Goal: Navigation & Orientation: Go to known website

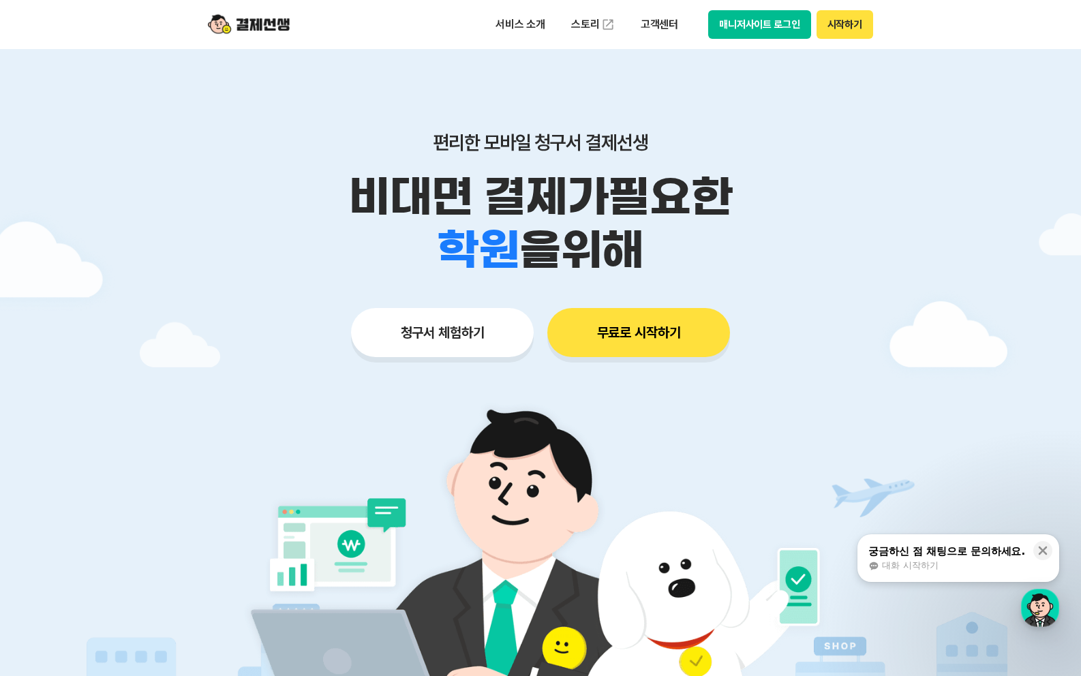
click at [762, 27] on button "매니저사이트 로그인" at bounding box center [759, 24] width 103 height 29
click at [723, 22] on button "매니저사이트 로그인" at bounding box center [759, 24] width 103 height 29
click at [850, 12] on button "시작하기" at bounding box center [845, 24] width 57 height 29
click at [770, 25] on button "매니저사이트 로그인" at bounding box center [759, 24] width 103 height 29
click at [835, 23] on button "시작하기" at bounding box center [845, 24] width 57 height 29
